Goal: Task Accomplishment & Management: Manage account settings

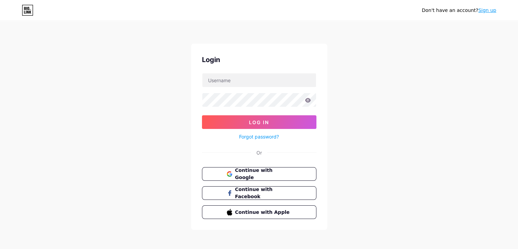
click at [292, 170] on button "Continue with Google" at bounding box center [259, 174] width 115 height 14
click at [240, 77] on input "text" at bounding box center [259, 80] width 114 height 14
click at [273, 173] on span "Continue with Google" at bounding box center [263, 174] width 57 height 15
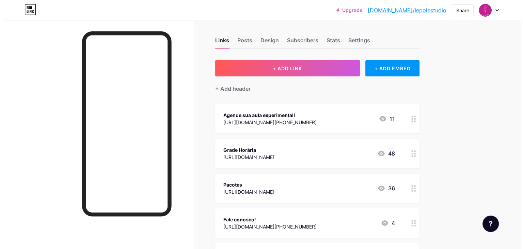
scroll to position [1, 0]
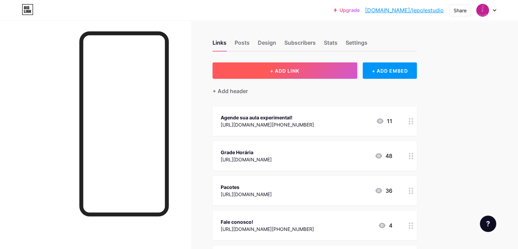
click at [326, 67] on button "+ ADD LINK" at bounding box center [285, 70] width 145 height 16
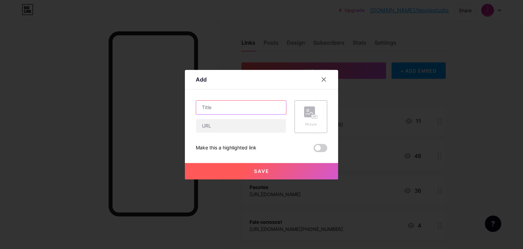
click at [259, 105] on input "text" at bounding box center [241, 108] width 90 height 14
click at [255, 128] on input "text" at bounding box center [241, 126] width 90 height 14
paste input "[URL][DOMAIN_NAME]"
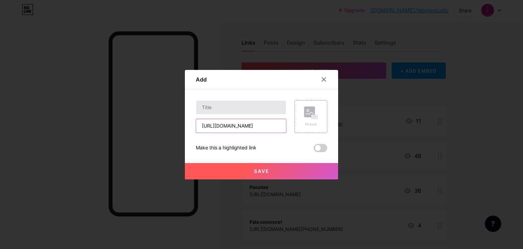
type input "[URL][DOMAIN_NAME]"
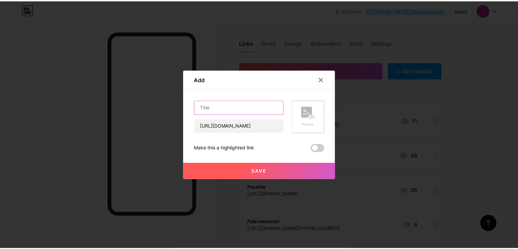
scroll to position [0, 0]
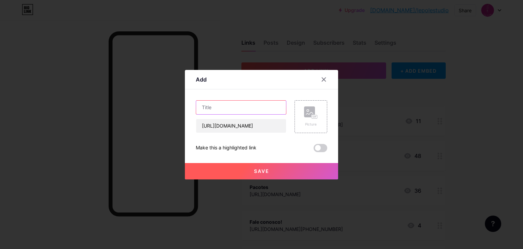
click at [250, 110] on input "text" at bounding box center [241, 108] width 90 height 14
type input "Feliz 10 anos LEPOLE"
click at [268, 170] on span "Save" at bounding box center [261, 171] width 15 height 6
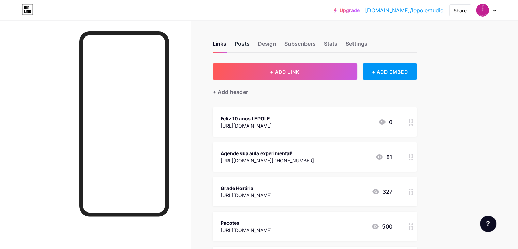
click at [250, 43] on div "Posts" at bounding box center [242, 46] width 15 height 12
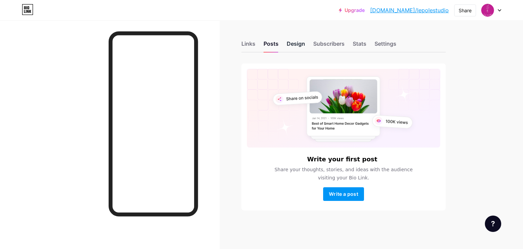
click at [295, 47] on div "Design" at bounding box center [296, 46] width 18 height 12
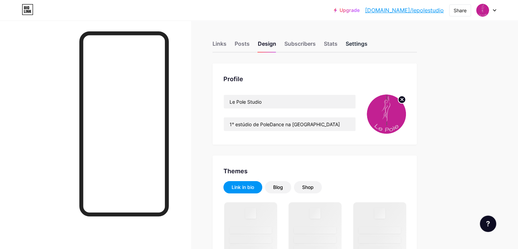
click at [368, 43] on div "Settings" at bounding box center [357, 46] width 22 height 12
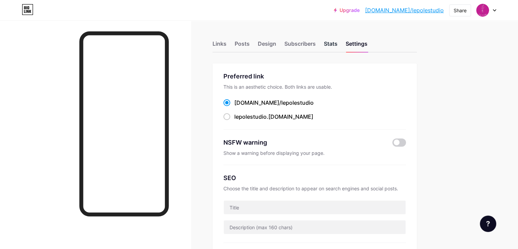
click at [338, 46] on div "Stats" at bounding box center [331, 46] width 14 height 12
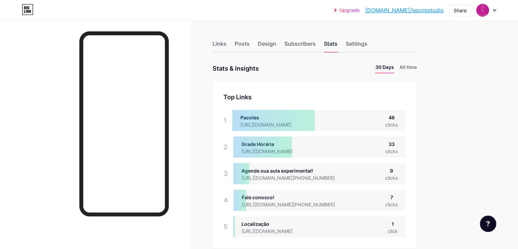
scroll to position [248, 518]
click at [276, 48] on div "Design" at bounding box center [267, 46] width 18 height 12
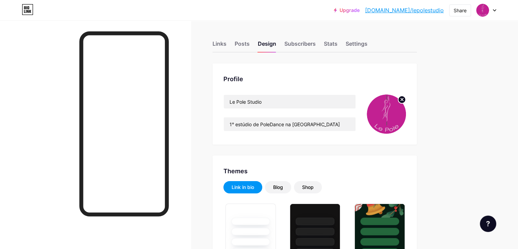
type input "#c32093"
type input "#ffffff"
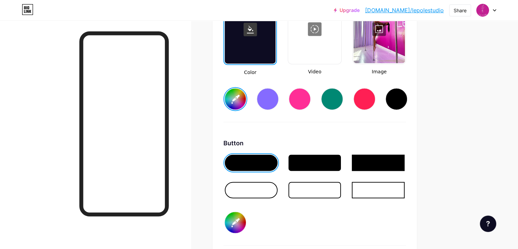
scroll to position [1002, 0]
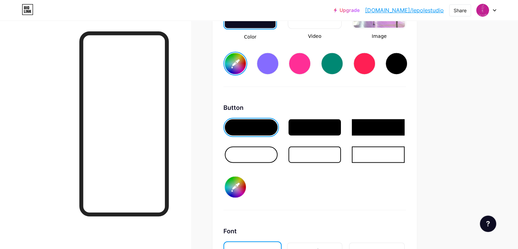
click at [278, 148] on div at bounding box center [251, 154] width 53 height 16
type input "#c32093"
type input "#ffffff"
type input "#c32093"
type input "#ffffff"
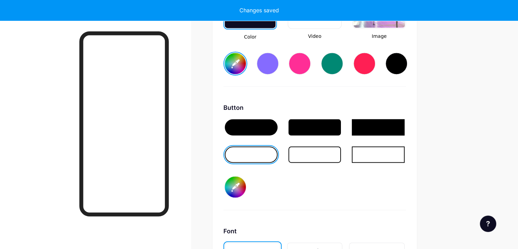
type input "#c32093"
type input "#ffffff"
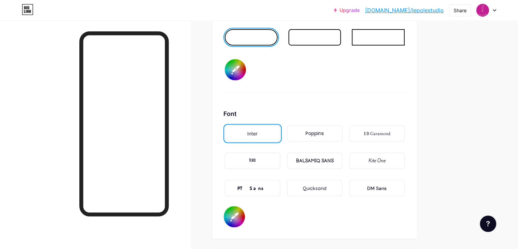
scroll to position [1135, 0]
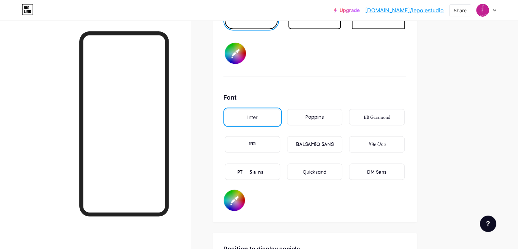
click at [343, 113] on div "Poppins" at bounding box center [315, 117] width 56 height 16
type input "#c32093"
type input "#ffffff"
type input "#c32093"
type input "#ffffff"
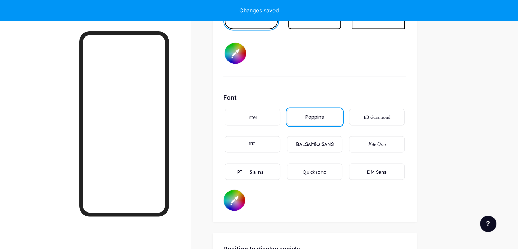
type input "#c32093"
type input "#ffffff"
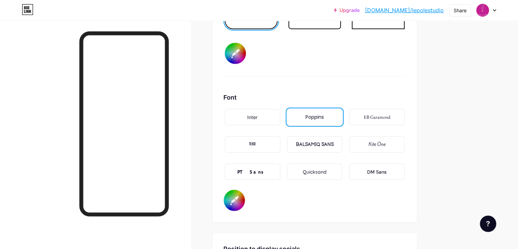
click at [334, 142] on div "BALSAMIQ SANS" at bounding box center [315, 144] width 38 height 7
type input "#c32093"
type input "#ffffff"
type input "#c32093"
type input "#ffffff"
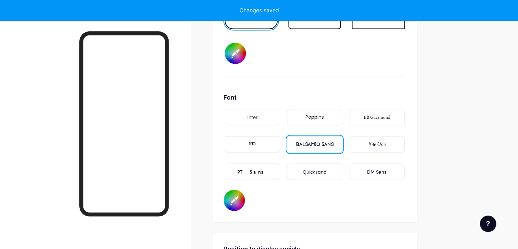
type input "#c32093"
type input "#ffffff"
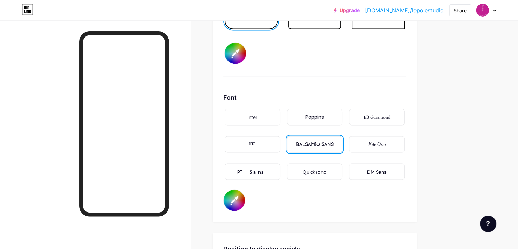
click at [333, 117] on div "Poppins" at bounding box center [315, 117] width 56 height 16
type input "#c32093"
type input "#ffffff"
type input "#c32093"
type input "#ffffff"
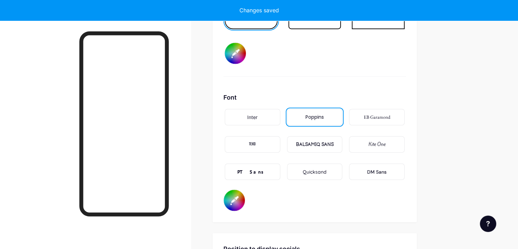
type input "#c32093"
type input "#ffffff"
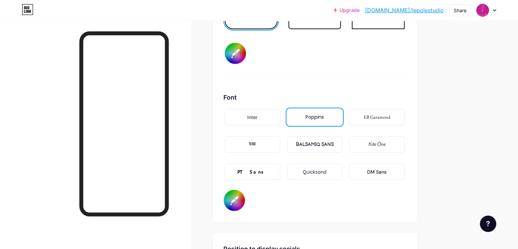
click at [258, 113] on div "Inter" at bounding box center [252, 116] width 10 height 7
type input "#c32093"
type input "#ffffff"
type input "#c32093"
type input "#ffffff"
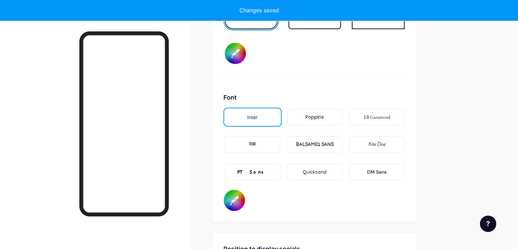
type input "#c32093"
type input "#ffffff"
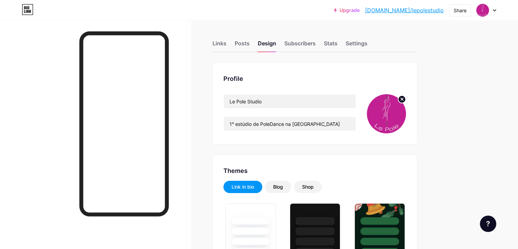
scroll to position [0, 0]
